Goal: Information Seeking & Learning: Find specific page/section

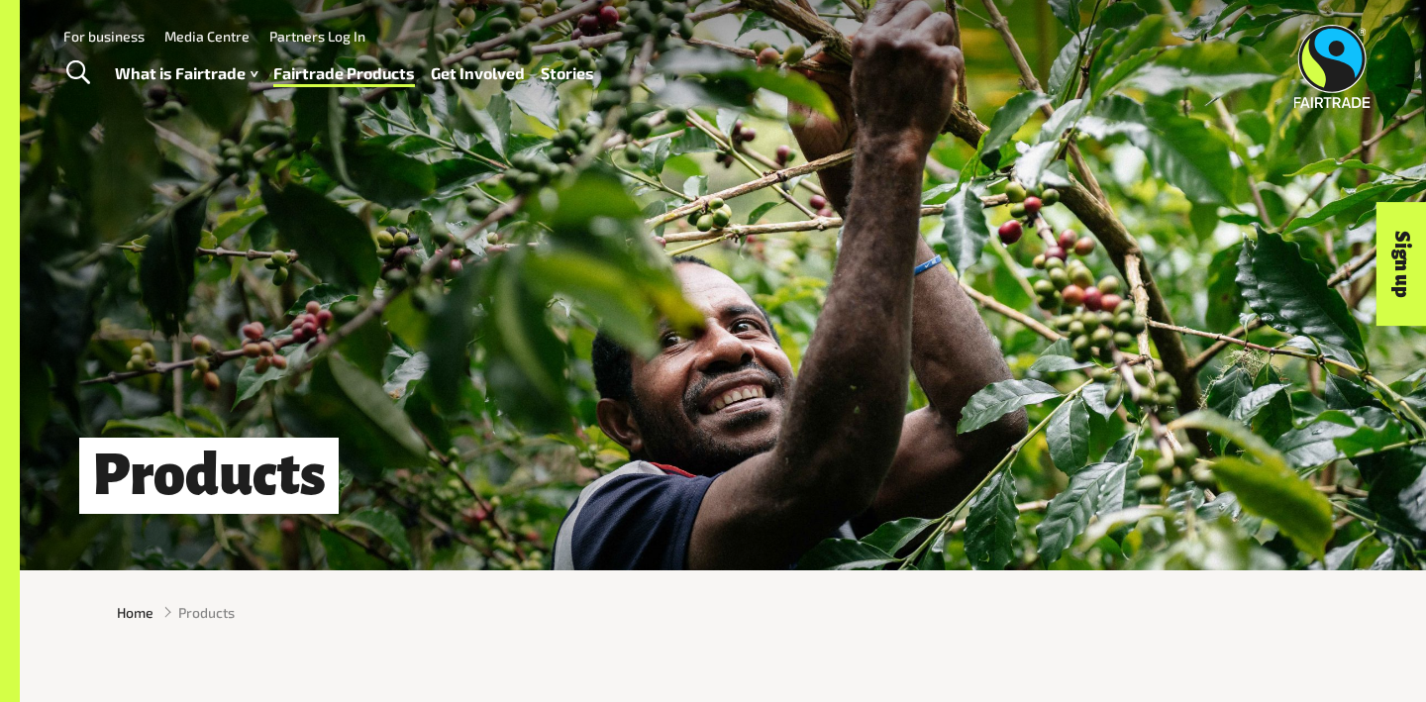
click at [116, 37] on link "For business" at bounding box center [103, 36] width 81 height 17
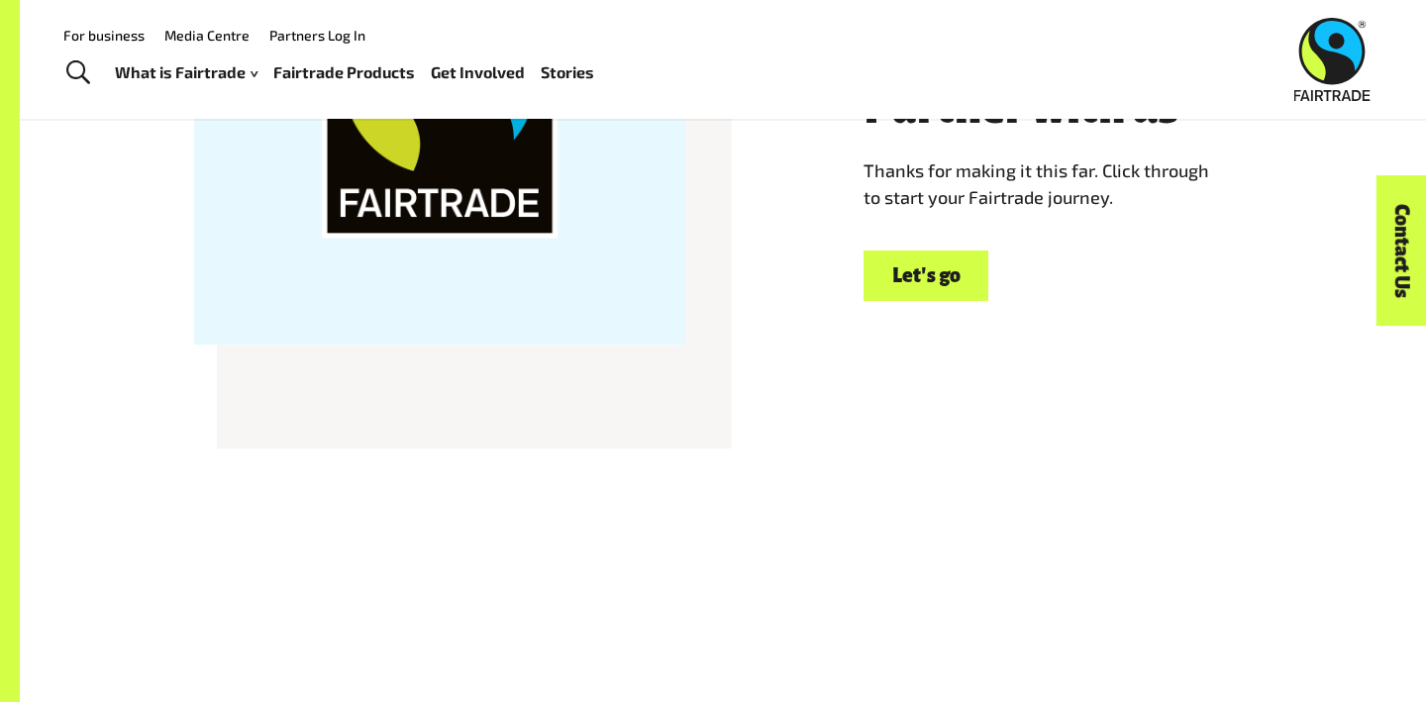
scroll to position [5794, 0]
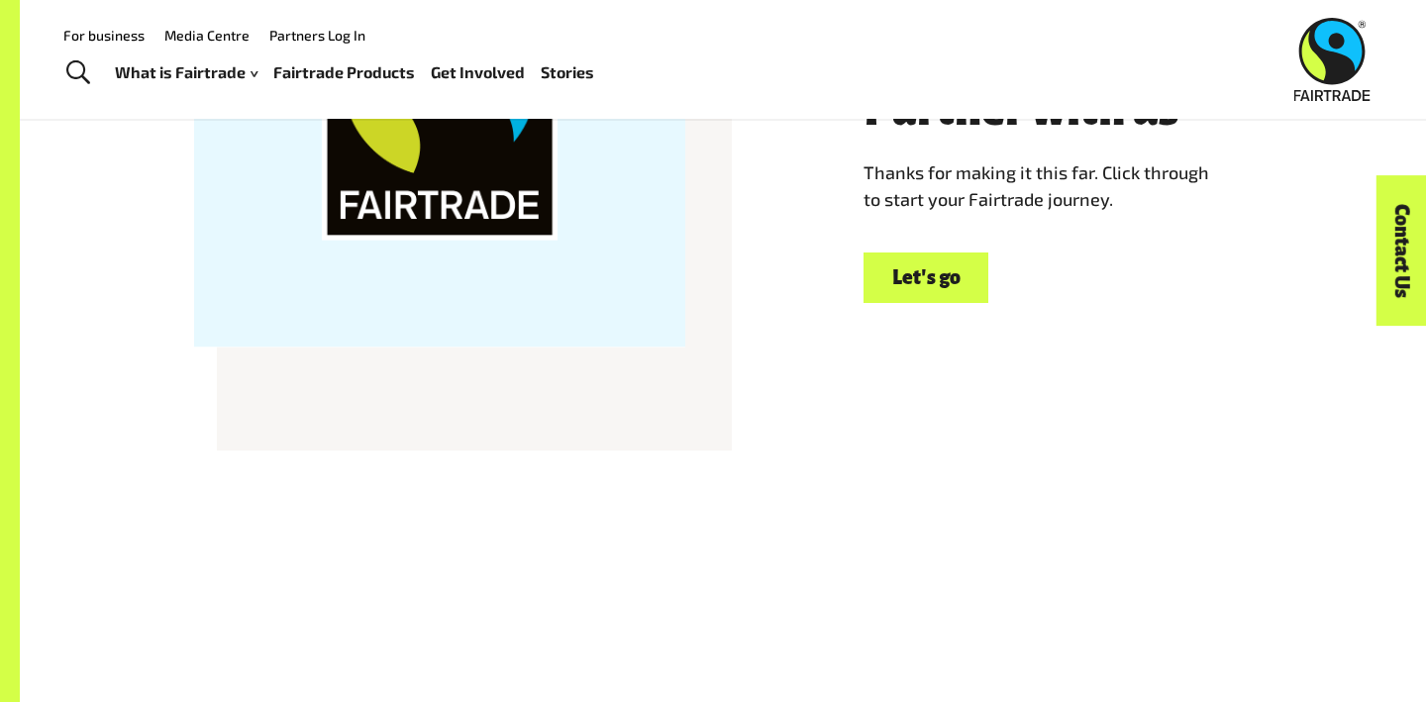
click at [931, 274] on link "Let's go" at bounding box center [926, 278] width 125 height 51
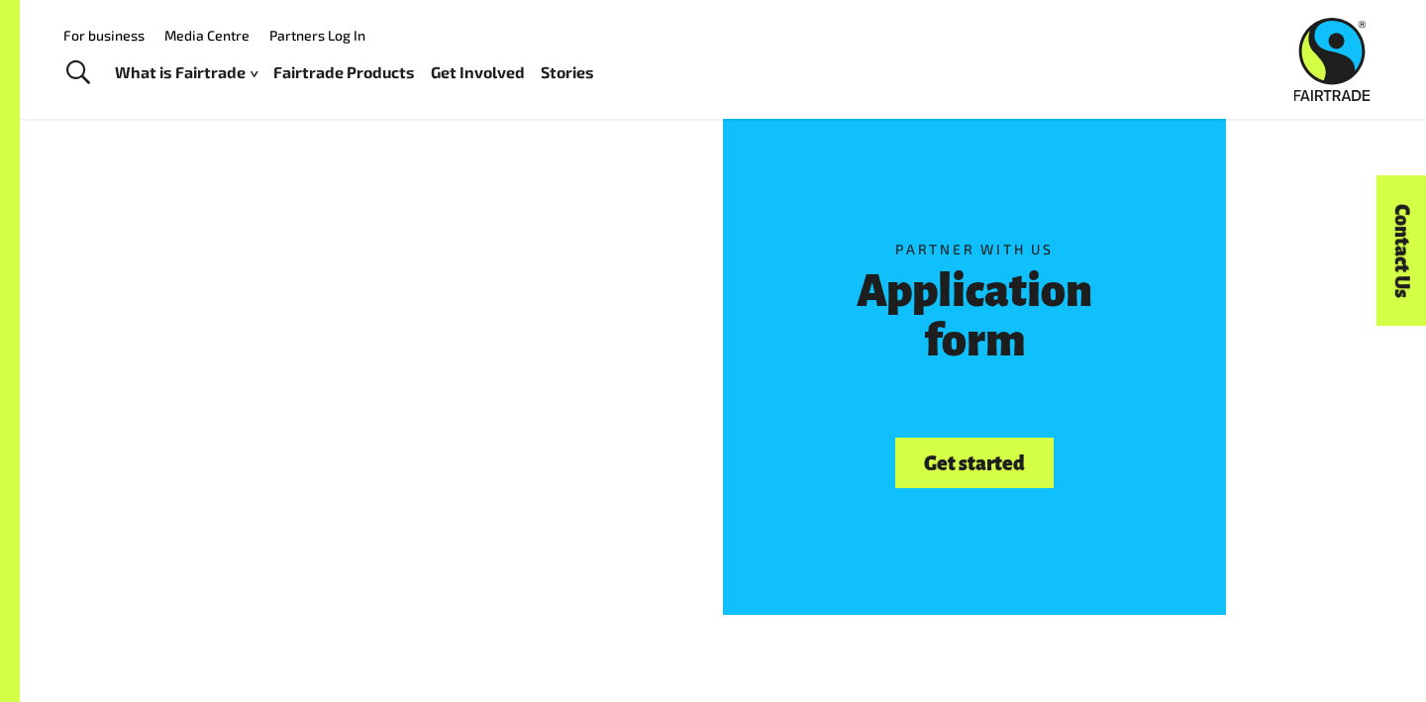
scroll to position [408, 0]
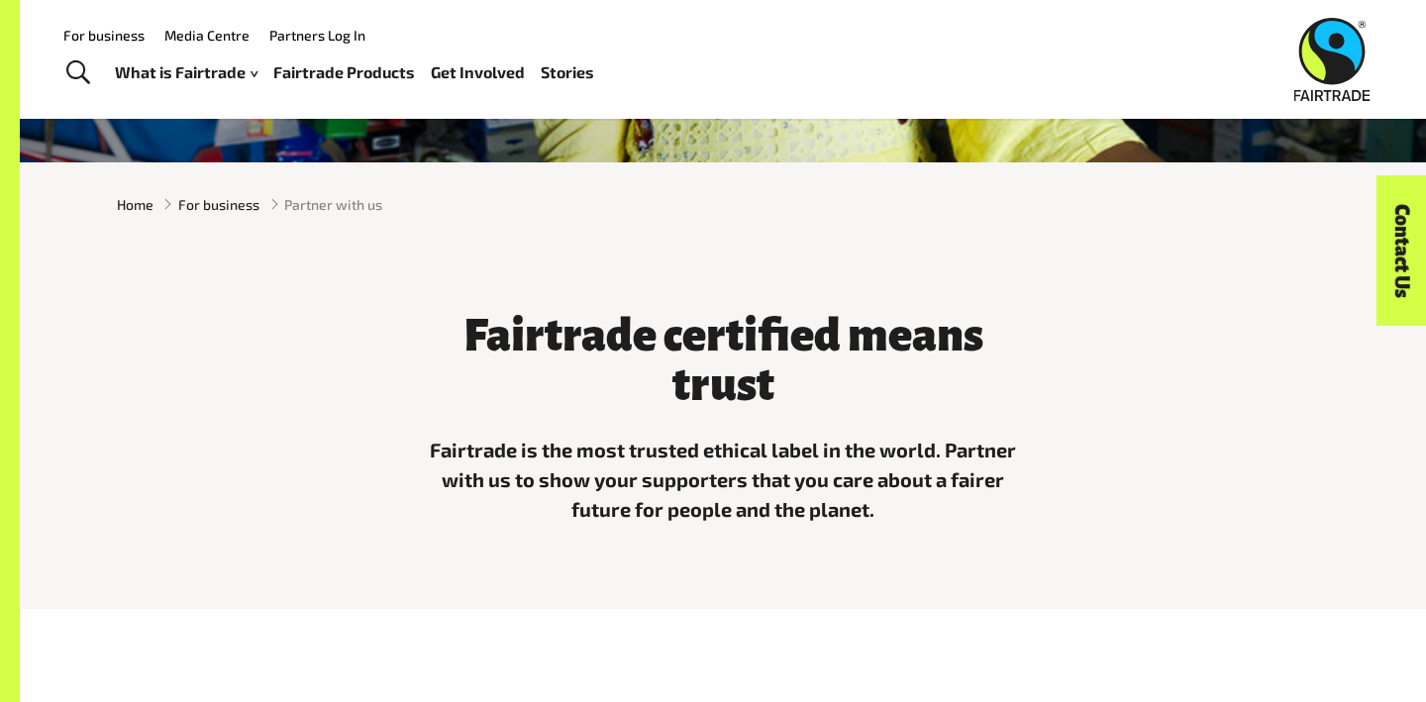
click at [303, 72] on link "Fairtrade Products" at bounding box center [344, 72] width 142 height 29
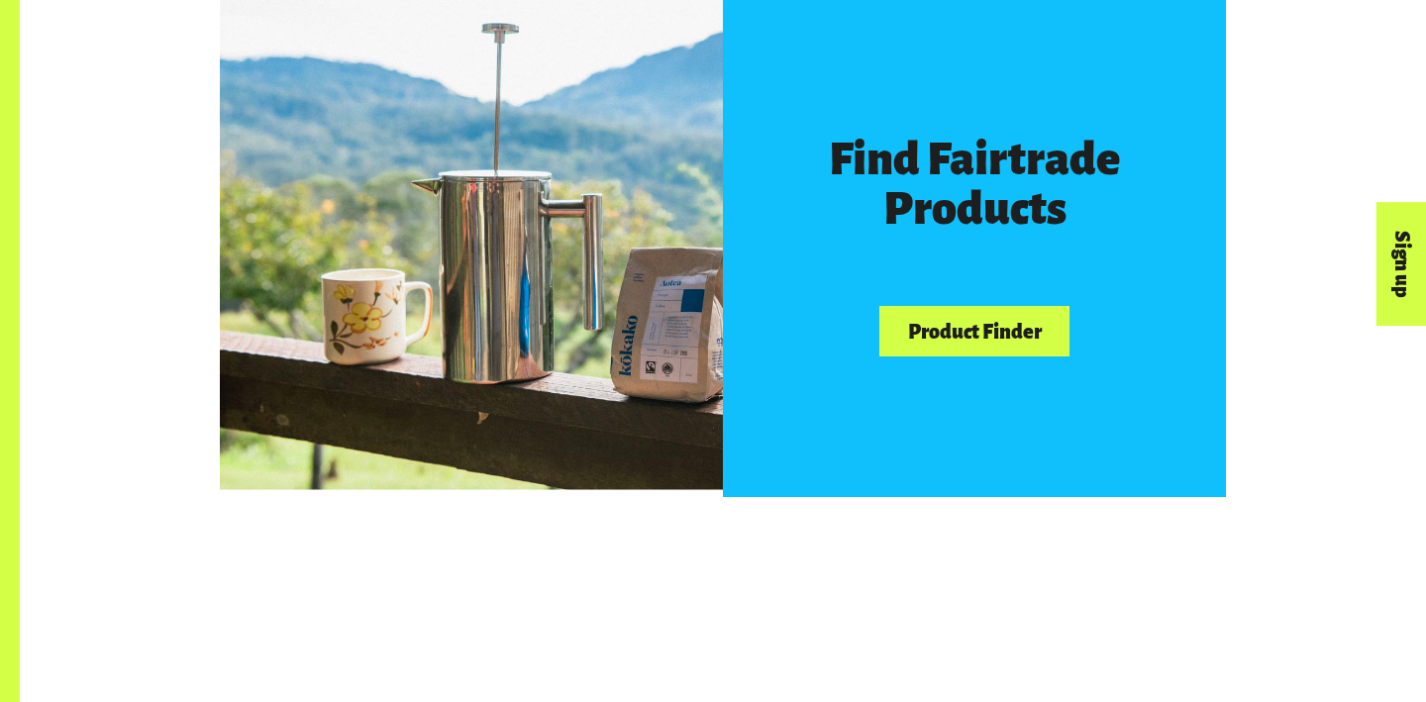
scroll to position [1162, 0]
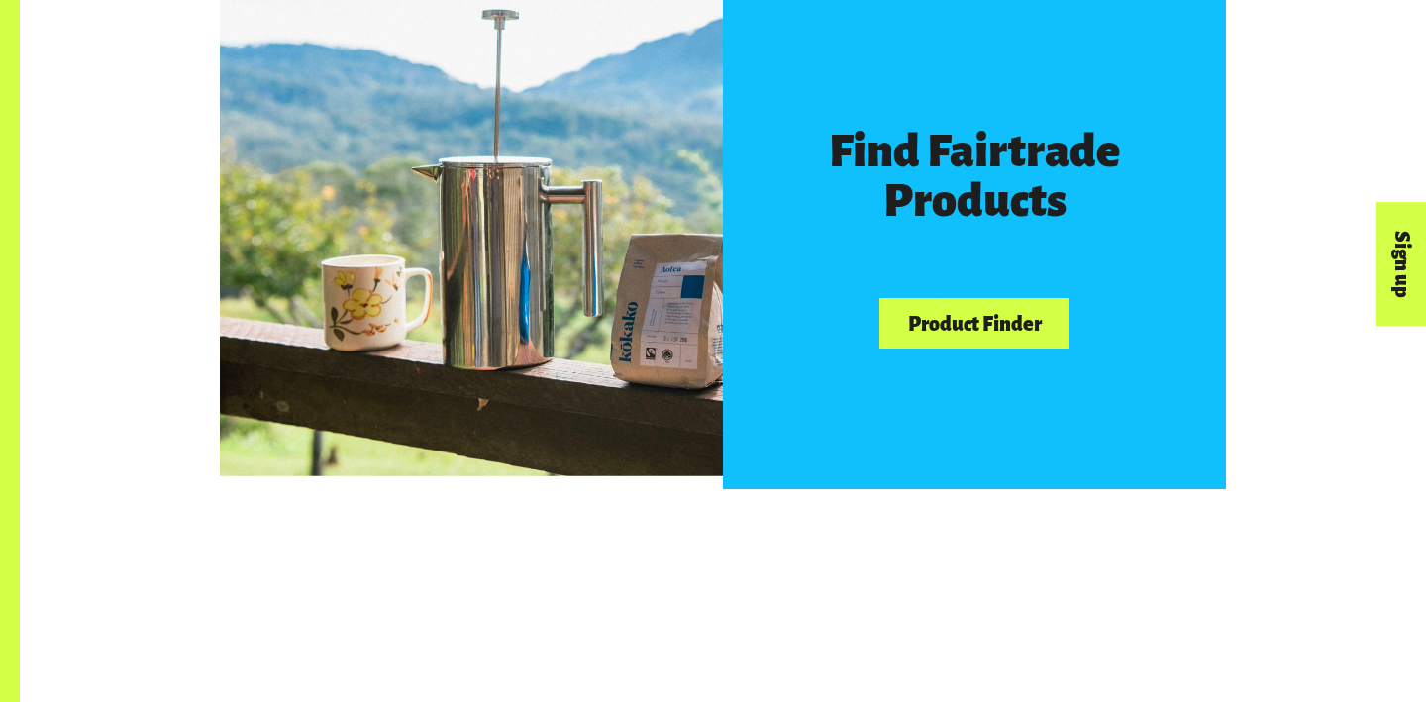
click at [970, 322] on link "Product Finder" at bounding box center [975, 323] width 190 height 51
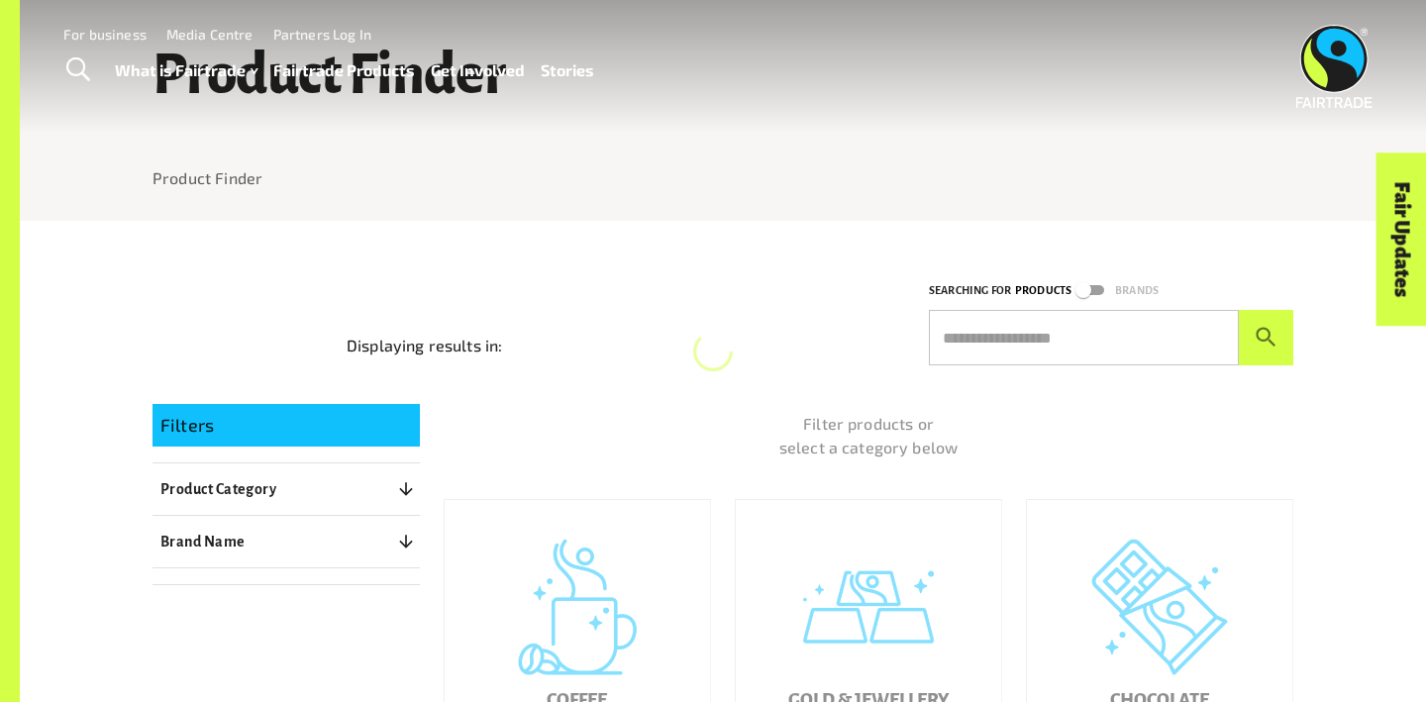
scroll to position [90, 0]
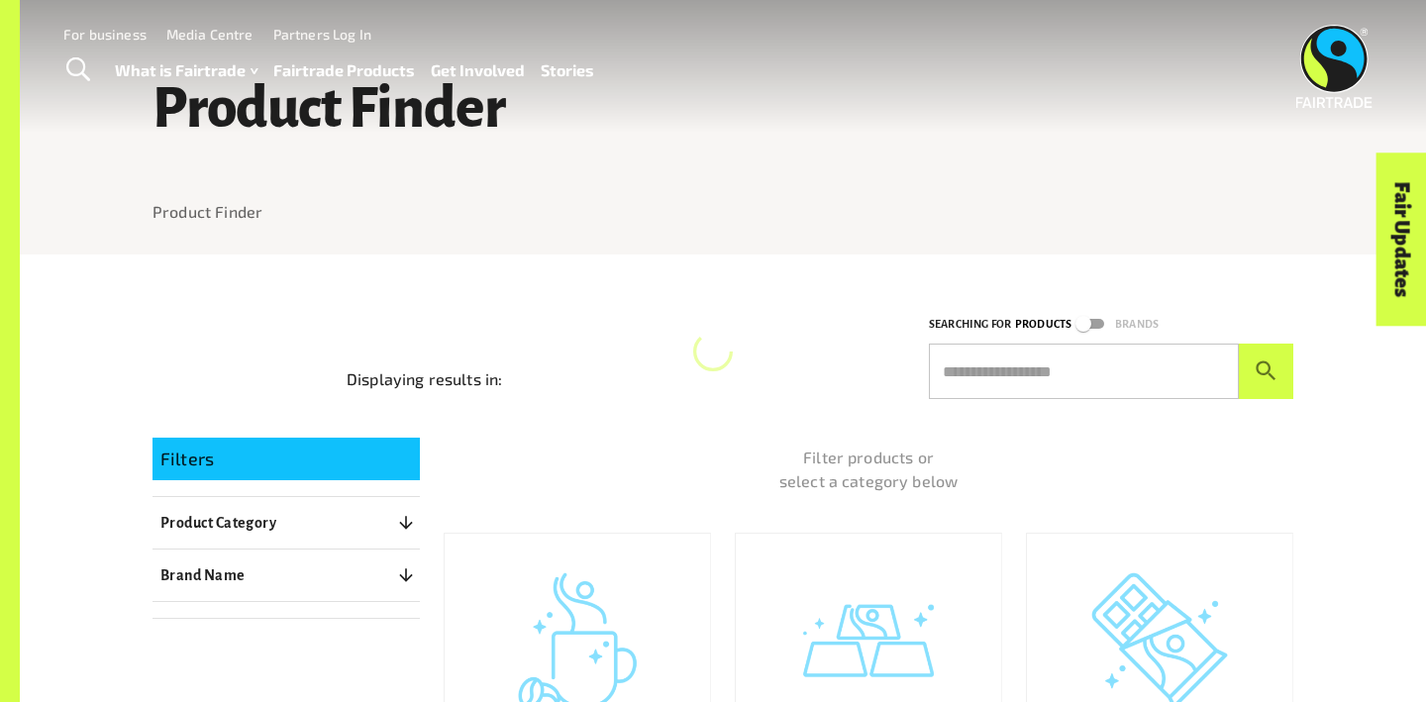
click at [1079, 376] on input "text" at bounding box center [1084, 371] width 310 height 55
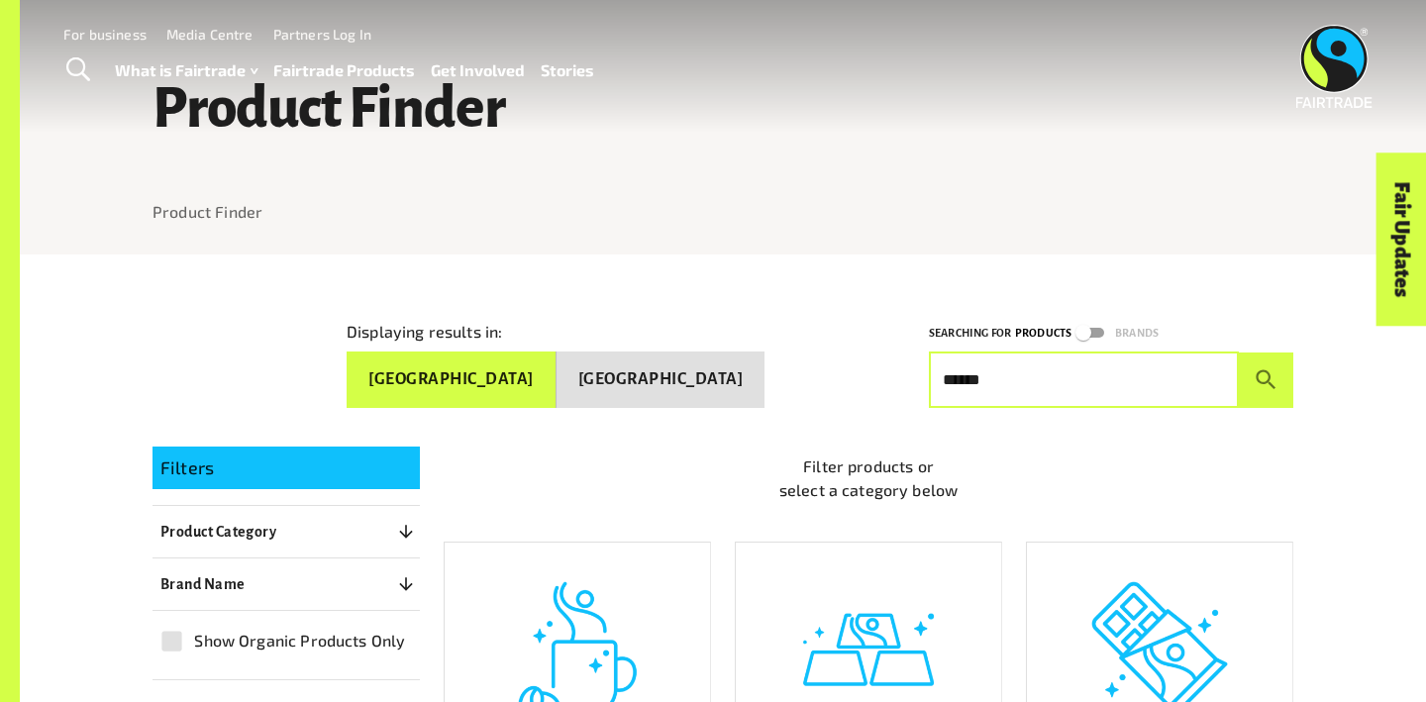
click at [676, 372] on button "[GEOGRAPHIC_DATA]" at bounding box center [661, 380] width 209 height 56
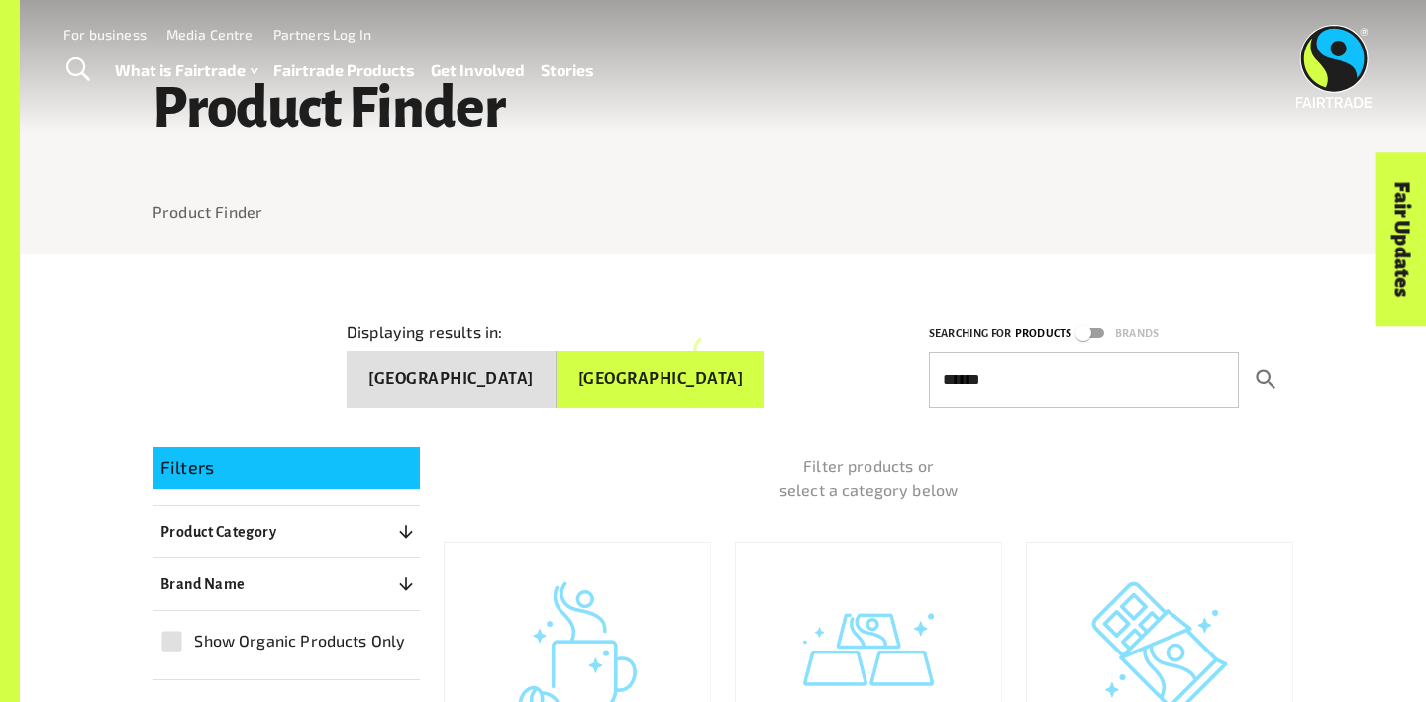
click at [1262, 376] on icon "submit" at bounding box center [1266, 380] width 27 height 27
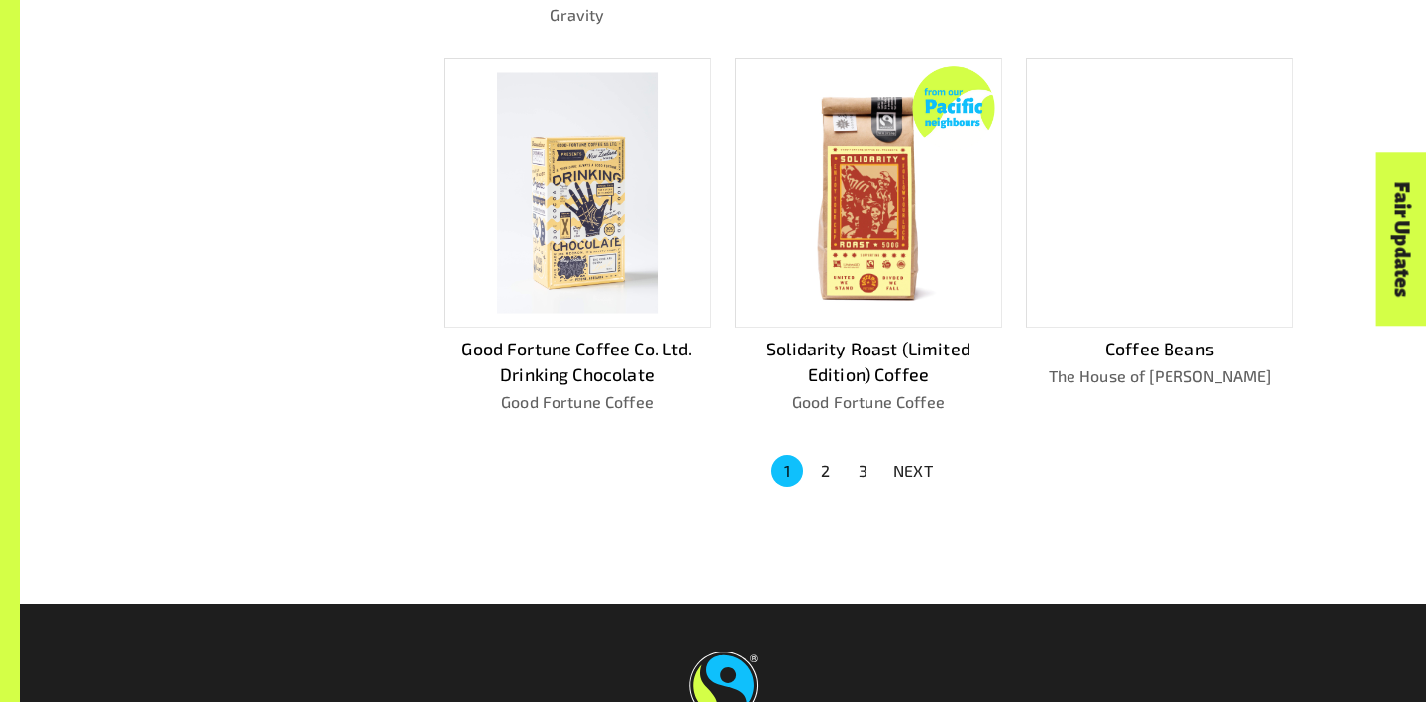
scroll to position [1326, 0]
click at [826, 468] on button "2" at bounding box center [825, 472] width 32 height 32
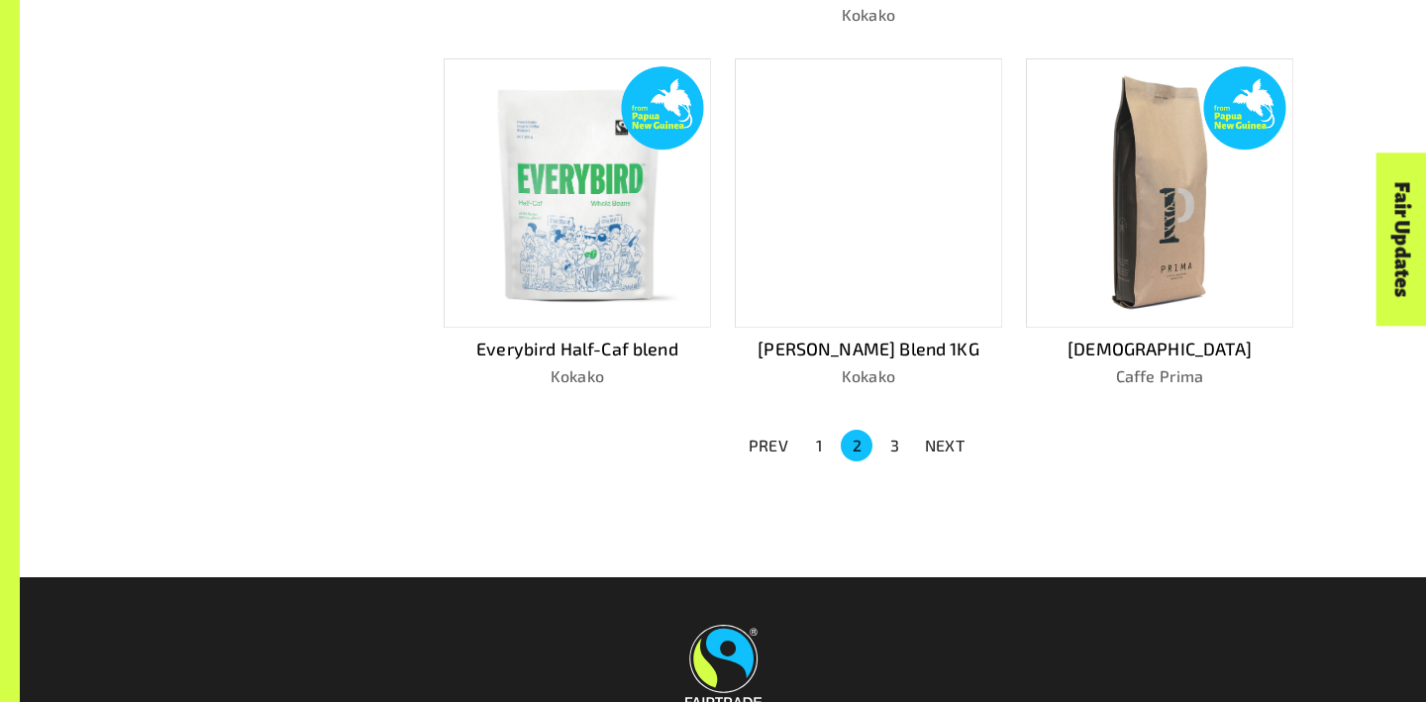
scroll to position [1333, 0]
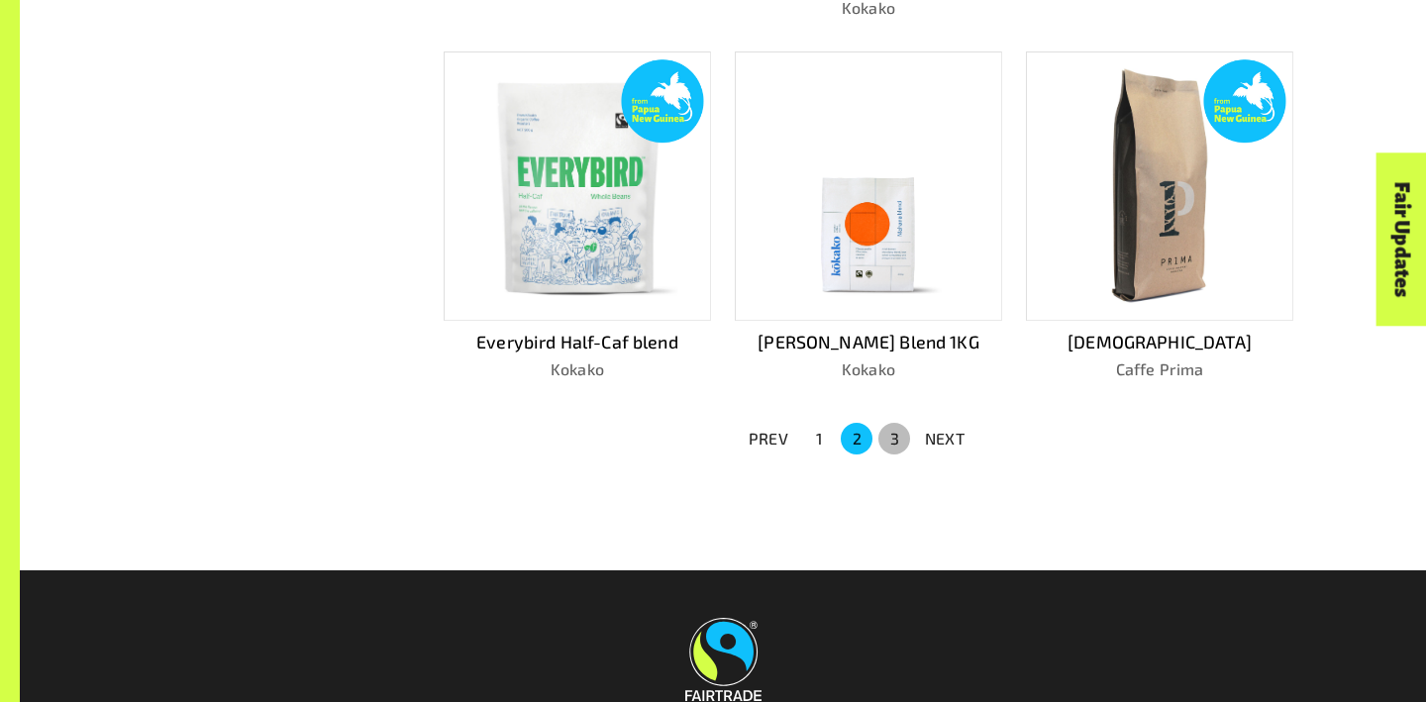
click at [897, 423] on button "3" at bounding box center [895, 439] width 32 height 32
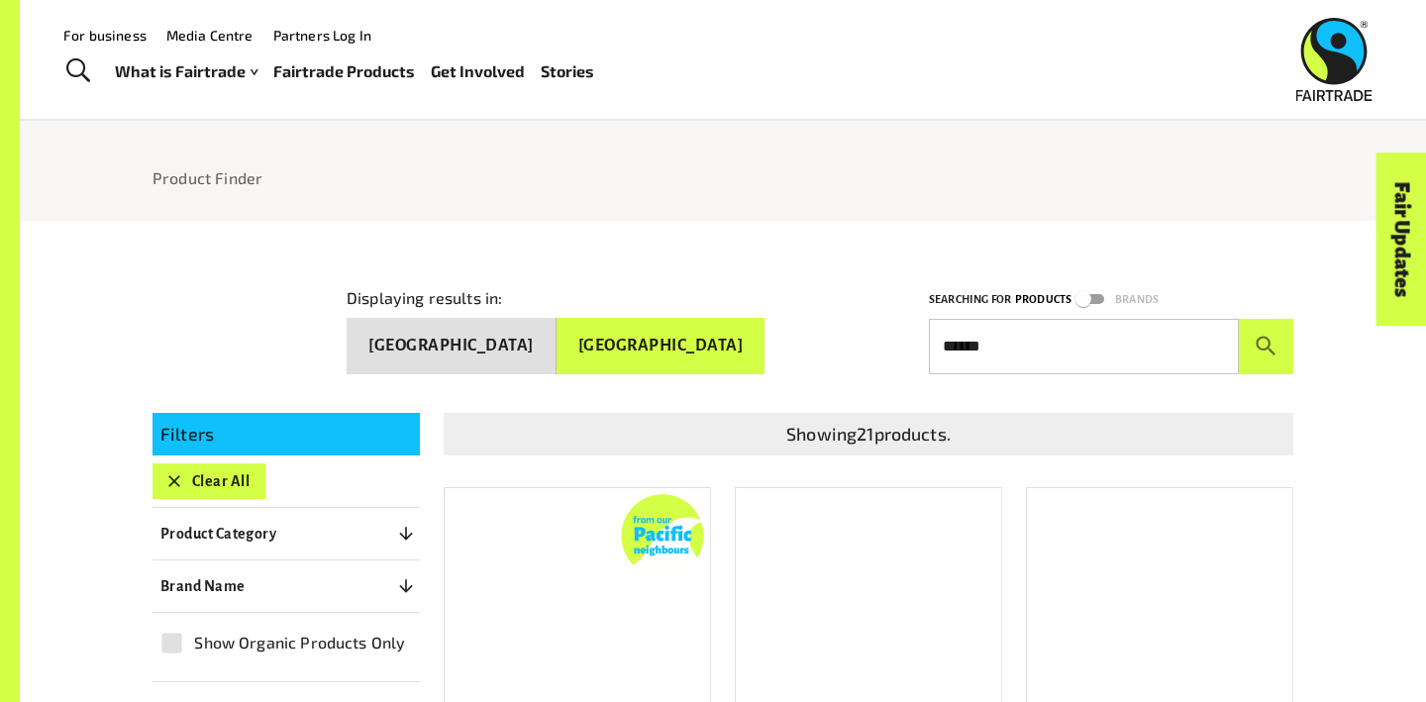
scroll to position [124, 0]
drag, startPoint x: 1004, startPoint y: 337, endPoint x: 937, endPoint y: 336, distance: 67.4
click at [937, 336] on input "******" at bounding box center [1084, 346] width 310 height 55
type input "*********"
click at [1266, 338] on button "submit" at bounding box center [1266, 346] width 54 height 55
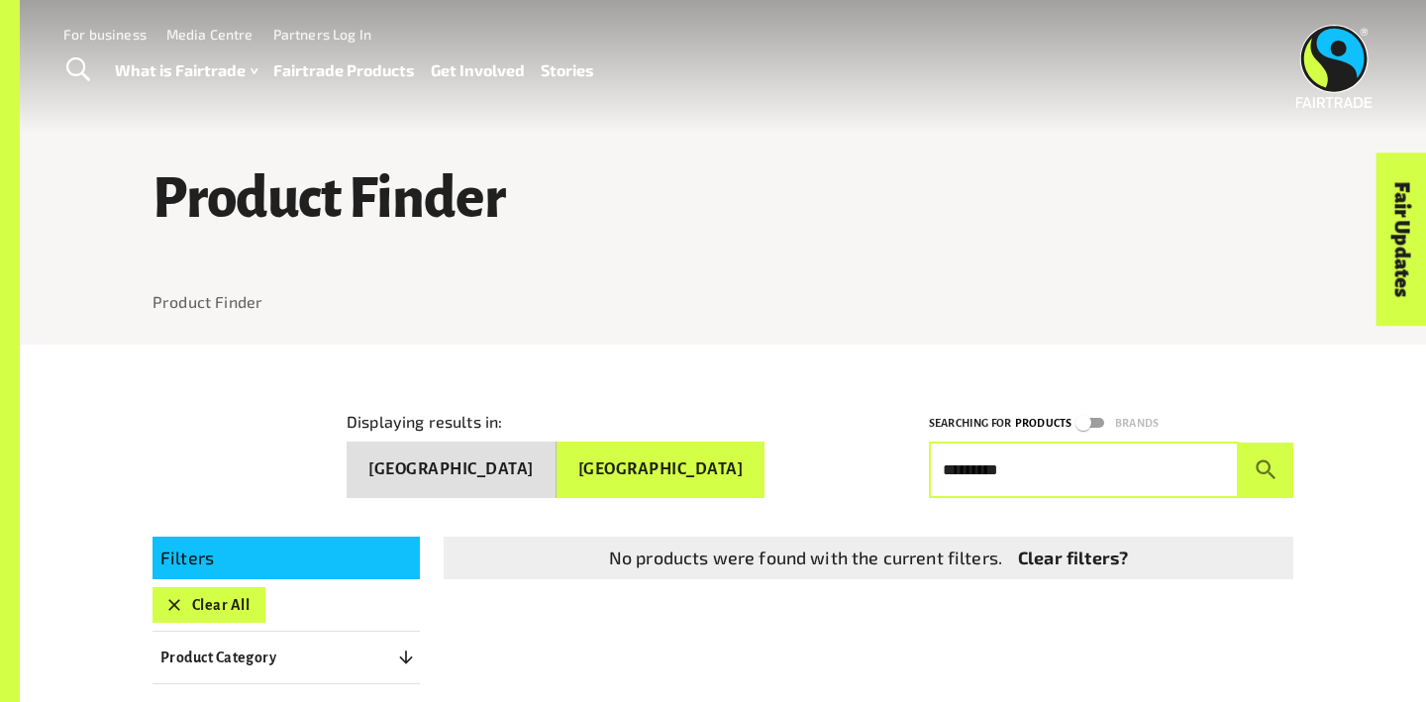
scroll to position [0, 0]
